Goal: Check status: Check status

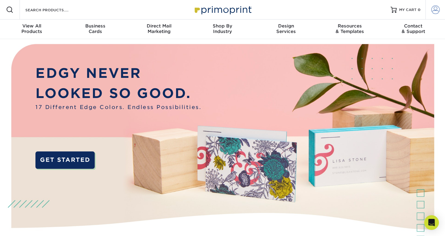
click at [432, 10] on span at bounding box center [435, 10] width 9 height 9
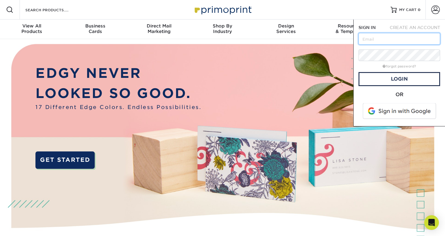
click at [389, 36] on input "text" at bounding box center [400, 39] width 82 height 12
type input "mingchen37@gmail.com"
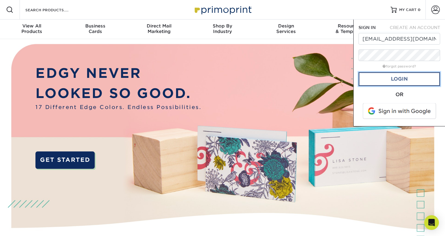
click at [382, 83] on link "Login" at bounding box center [400, 79] width 82 height 14
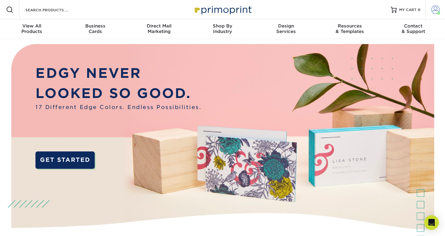
click at [436, 10] on span at bounding box center [435, 10] width 9 height 9
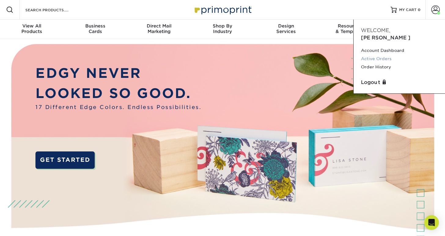
click at [381, 55] on link "Active Orders" at bounding box center [399, 59] width 77 height 8
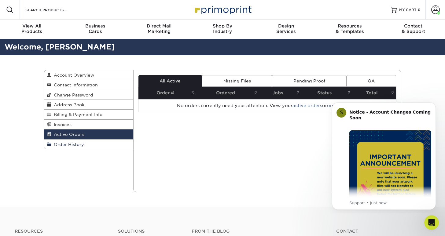
click at [70, 145] on span "Order History" at bounding box center [67, 144] width 33 height 5
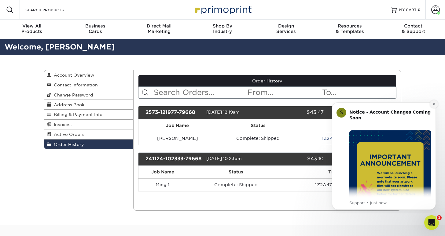
click at [432, 107] on button "Dismiss notification" at bounding box center [434, 104] width 8 height 8
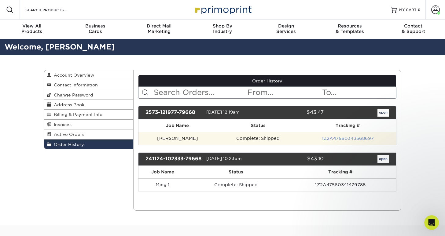
click at [331, 137] on link "1Z2A47560343568697" at bounding box center [348, 138] width 52 height 5
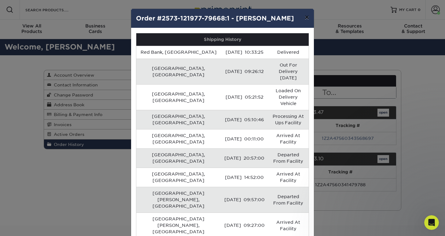
click at [307, 18] on button "×" at bounding box center [307, 17] width 14 height 17
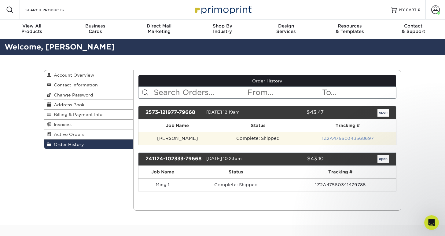
click at [343, 137] on link "1Z2A47560343568697" at bounding box center [348, 138] width 52 height 5
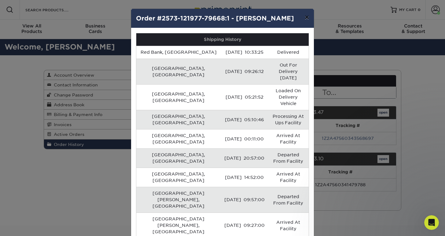
click at [307, 19] on button "×" at bounding box center [307, 17] width 14 height 17
